Goal: Task Accomplishment & Management: Use online tool/utility

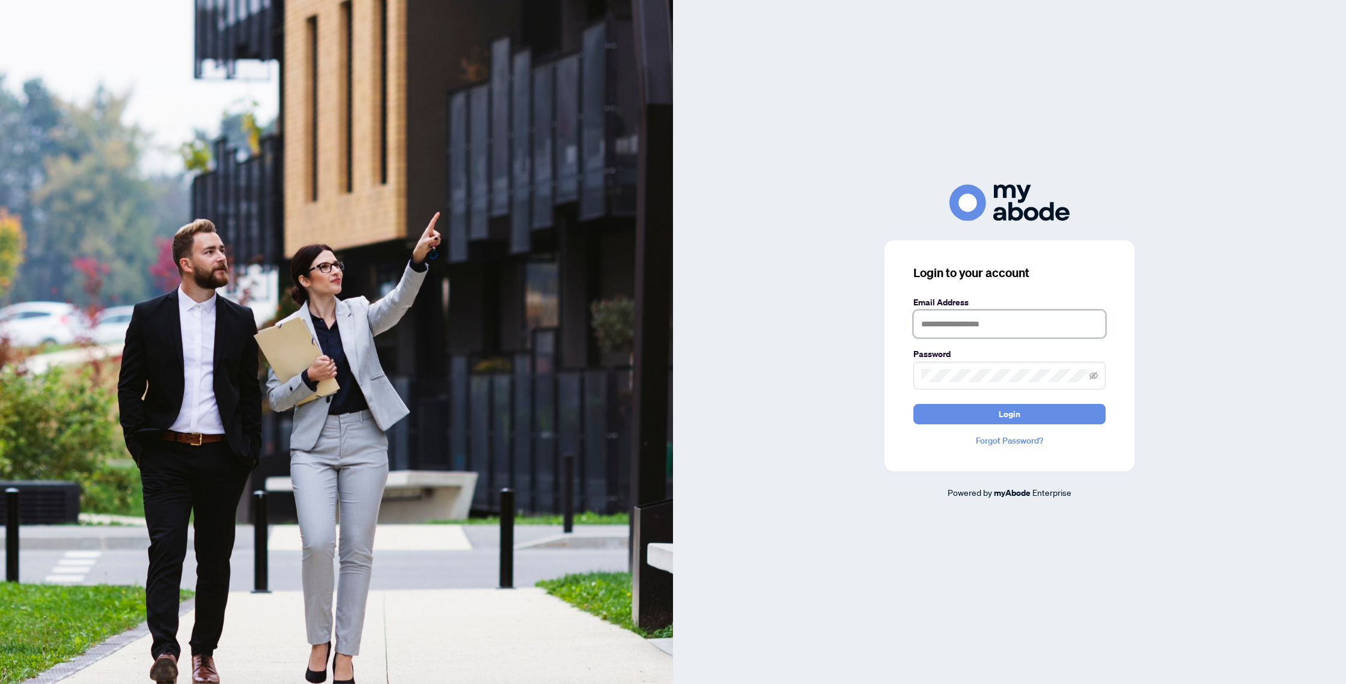
click at [962, 331] on input "text" at bounding box center [1009, 324] width 192 height 28
type input "**********"
click at [1006, 418] on span "Login" at bounding box center [1010, 413] width 22 height 19
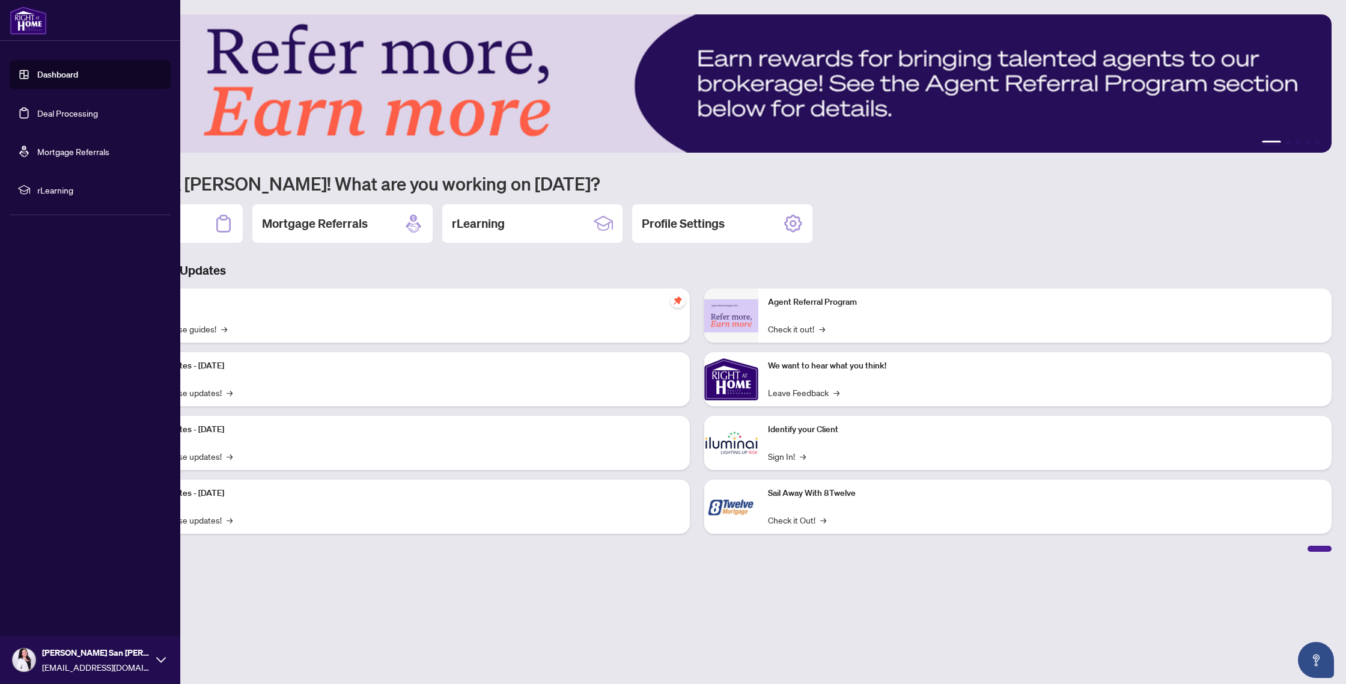
click at [44, 113] on link "Deal Processing" at bounding box center [67, 113] width 61 height 11
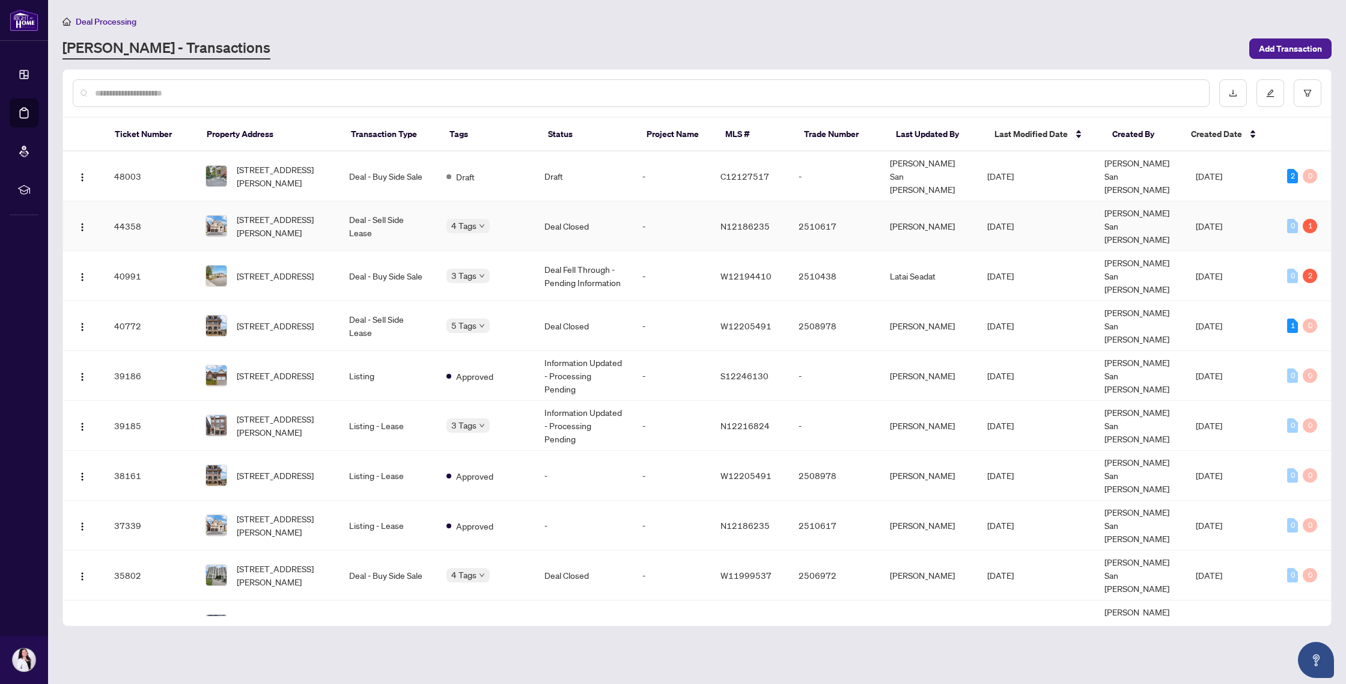
click at [341, 205] on td "Deal - Sell Side Lease" at bounding box center [389, 226] width 98 height 50
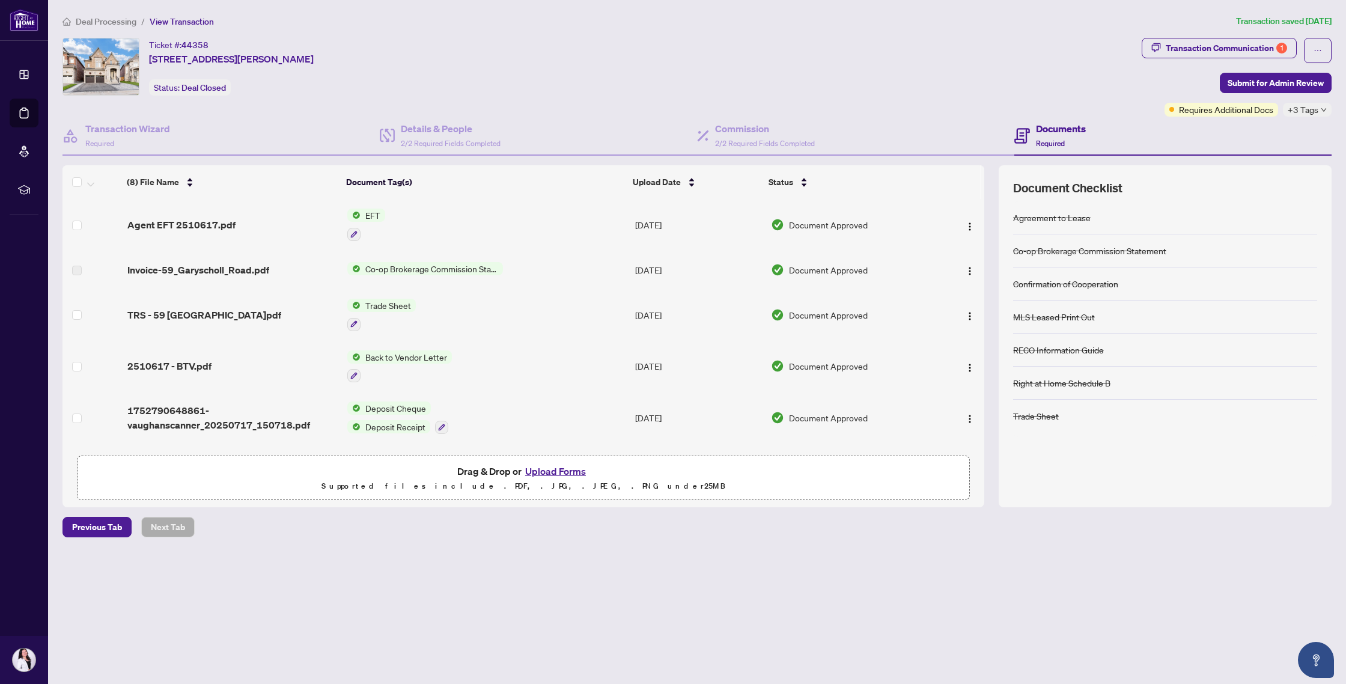
click at [225, 220] on span "Agent EFT 2510617.pdf" at bounding box center [181, 225] width 108 height 14
